Goal: Find specific page/section: Find specific page/section

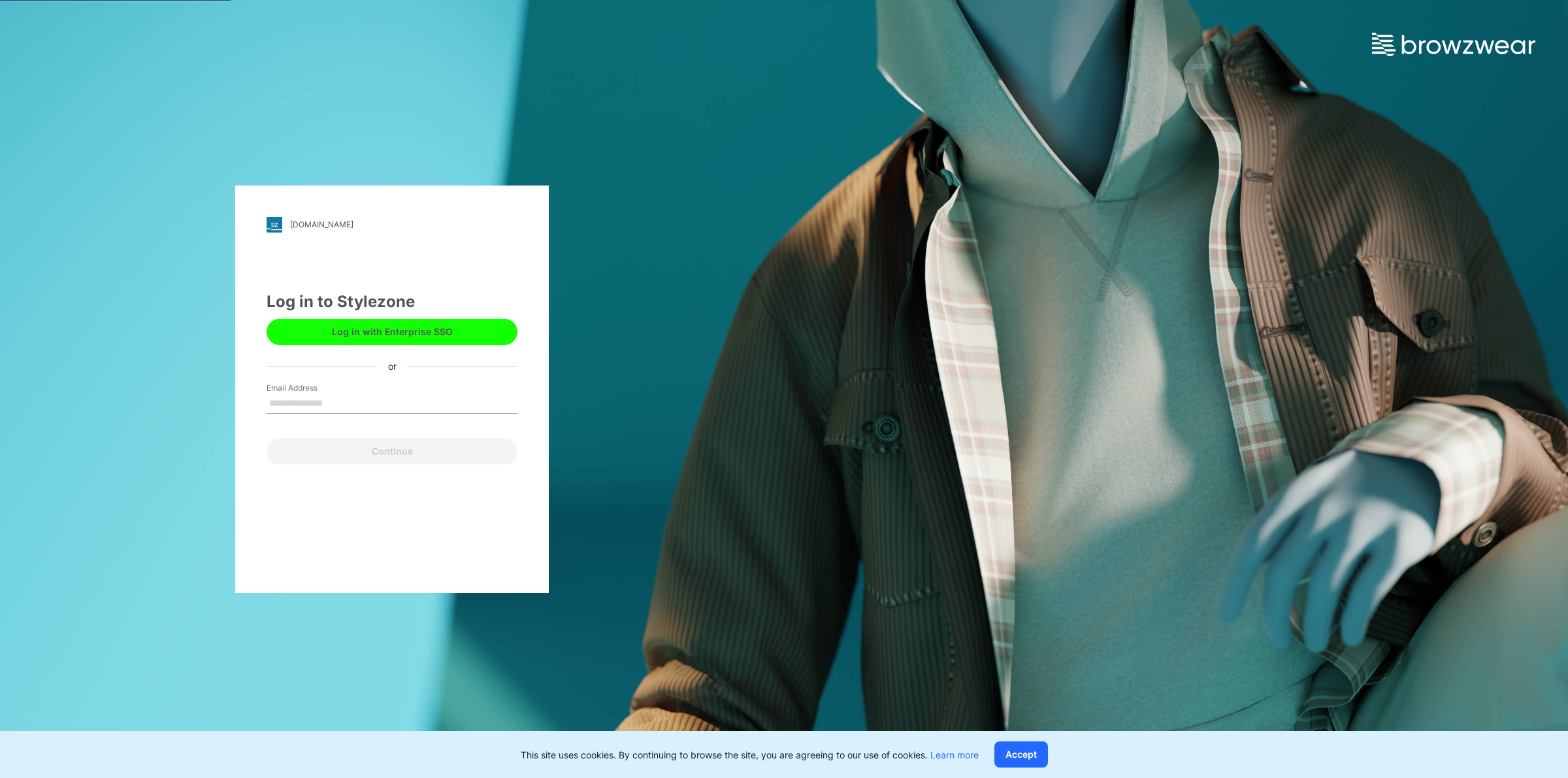
click at [461, 332] on button "Log in with Enterprise SSO" at bounding box center [391, 332] width 251 height 26
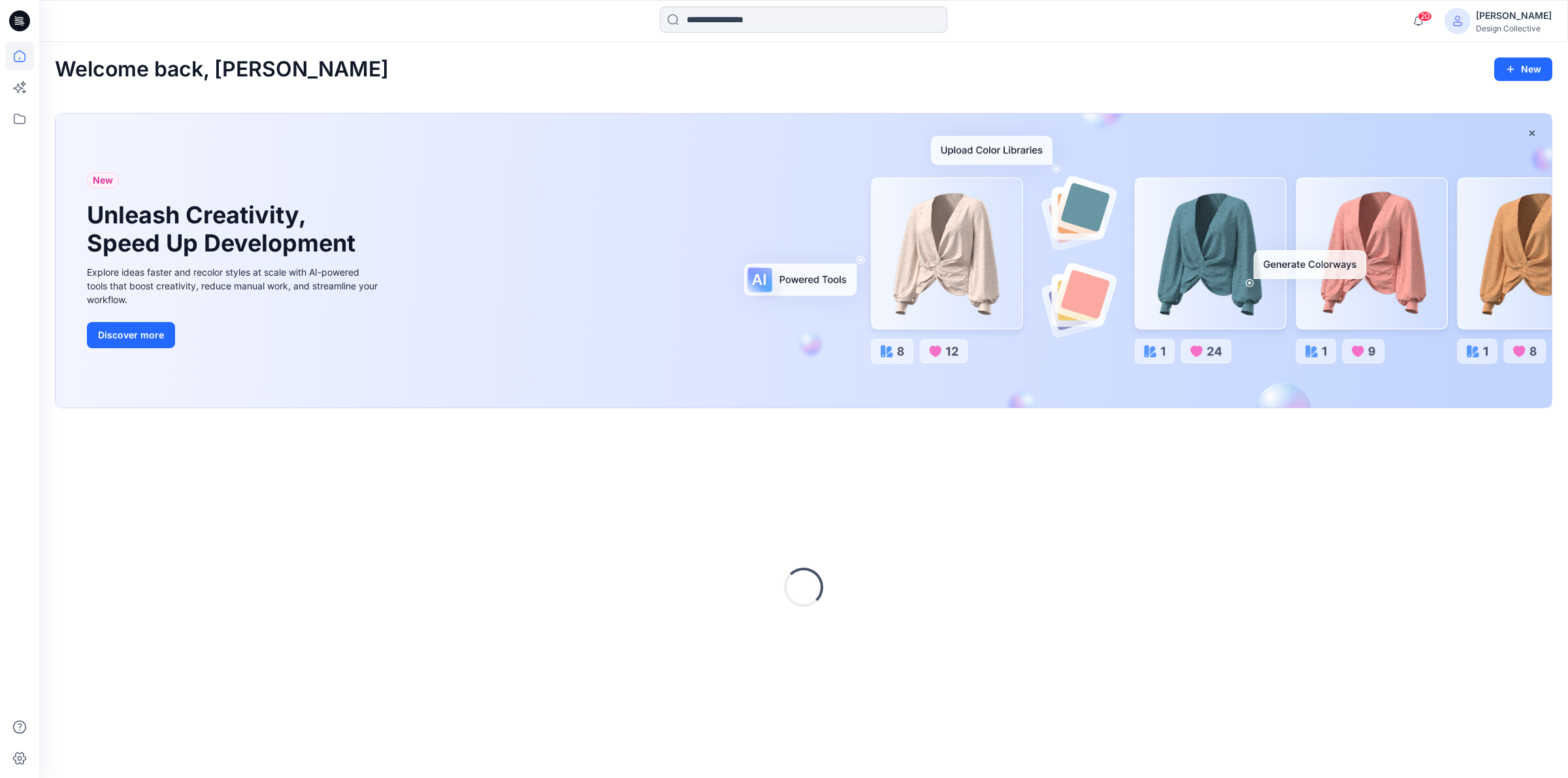
click at [744, 16] on input at bounding box center [803, 20] width 288 height 26
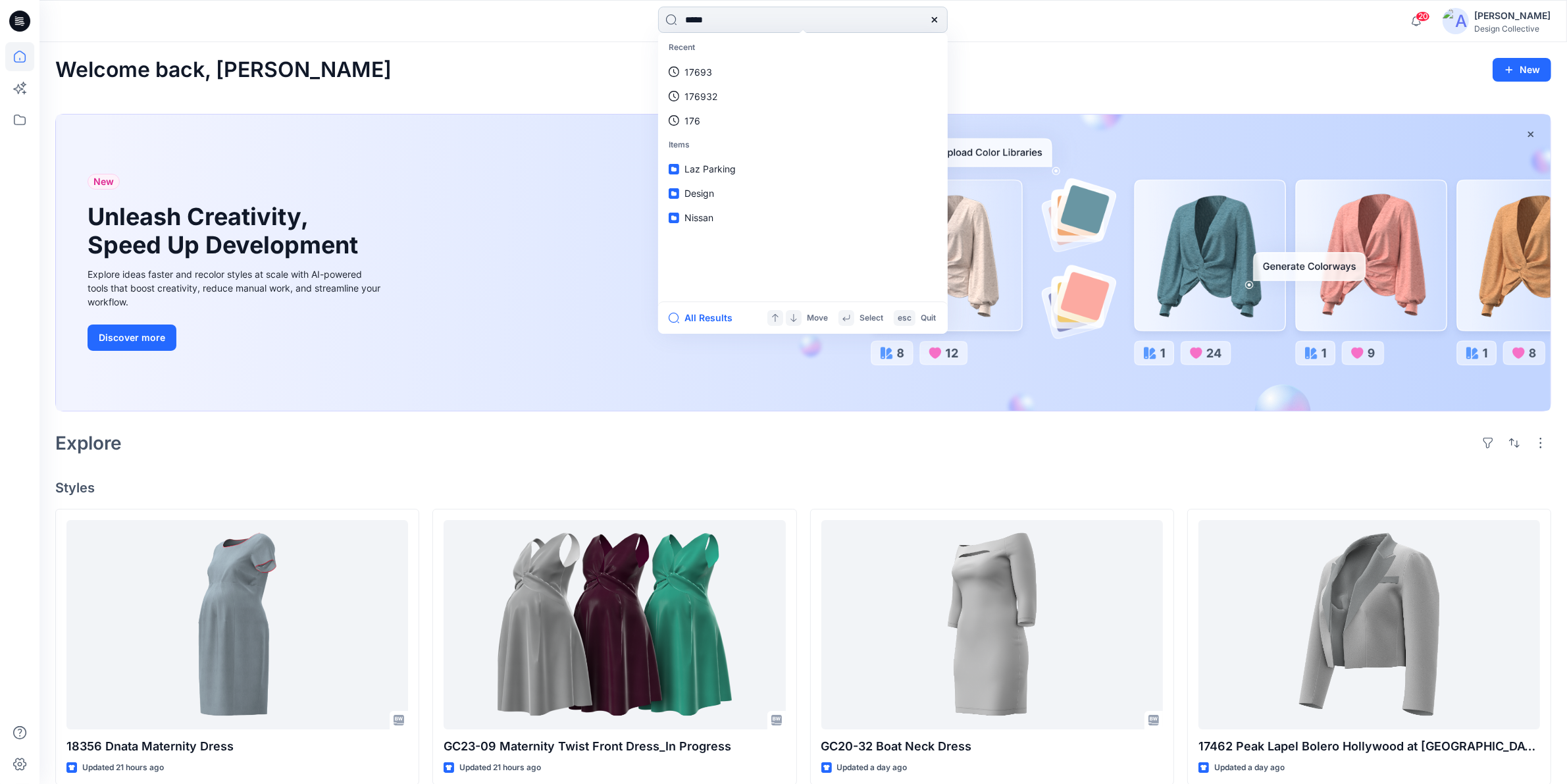
type input "*****"
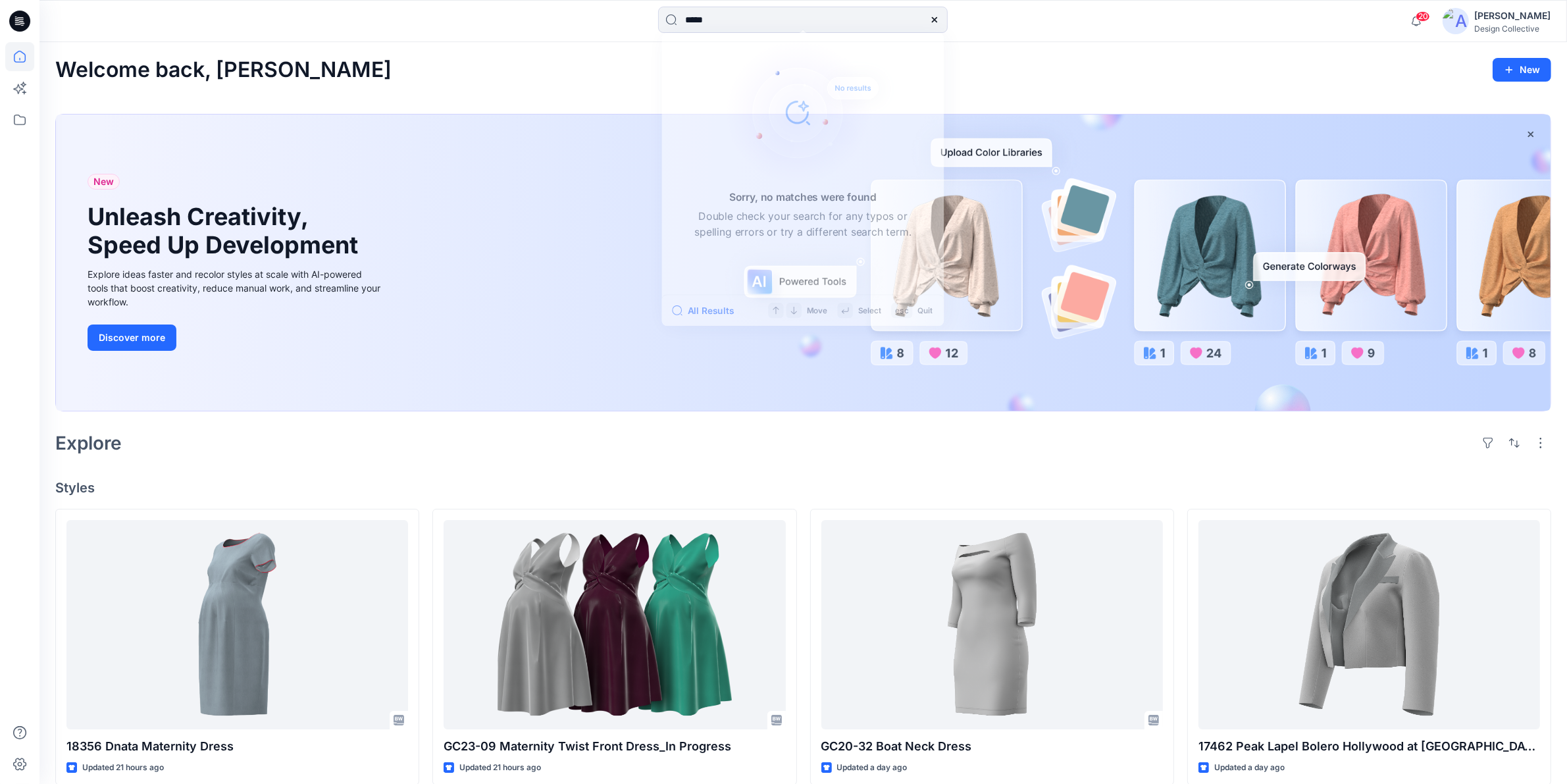
click at [1045, 30] on div "***** Sorry, no matches were found Double check your search for any typos or sp…" at bounding box center [803, 21] width 763 height 29
